Goal: Task Accomplishment & Management: Manage account settings

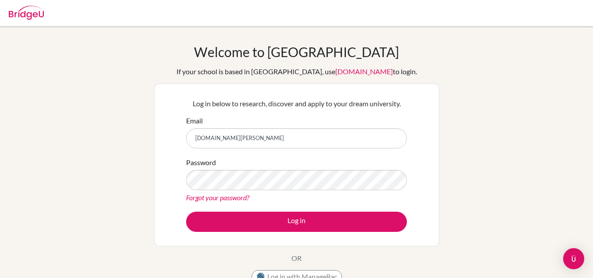
click at [249, 138] on input "[DOMAIN_NAME][PERSON_NAME]" at bounding box center [296, 138] width 221 height 20
type input "[DOMAIN_NAME][EMAIL_ADDRESS][DOMAIN_NAME]"
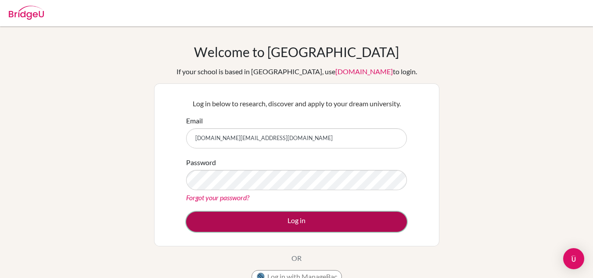
click at [286, 219] on button "Log in" at bounding box center [296, 222] width 221 height 20
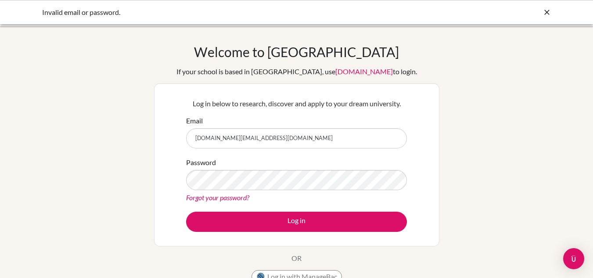
click at [265, 138] on input "[DOMAIN_NAME][EMAIL_ADDRESS][DOMAIN_NAME]" at bounding box center [296, 138] width 221 height 20
